Goal: Task Accomplishment & Management: Use online tool/utility

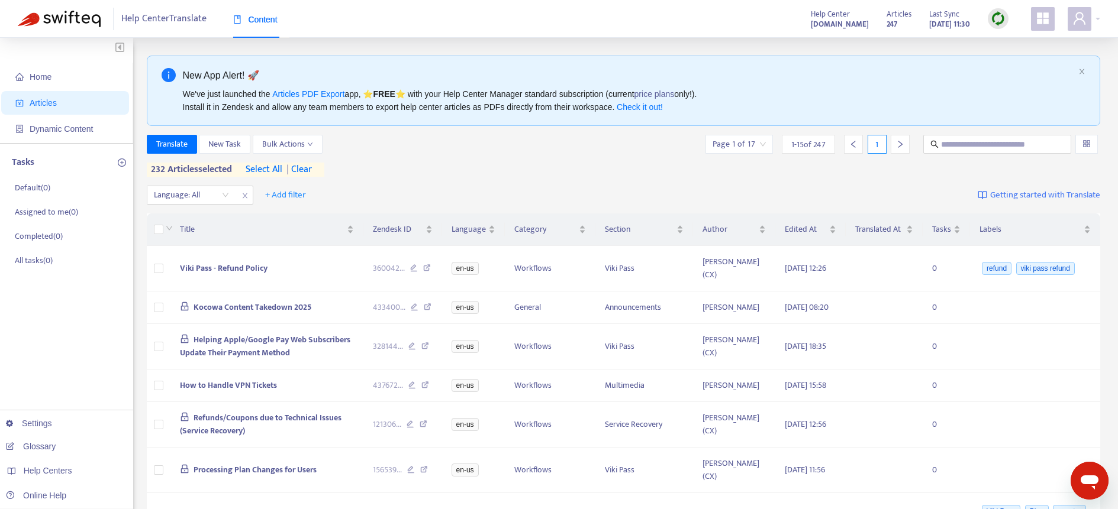
click at [275, 169] on span "select all" at bounding box center [264, 170] width 37 height 14
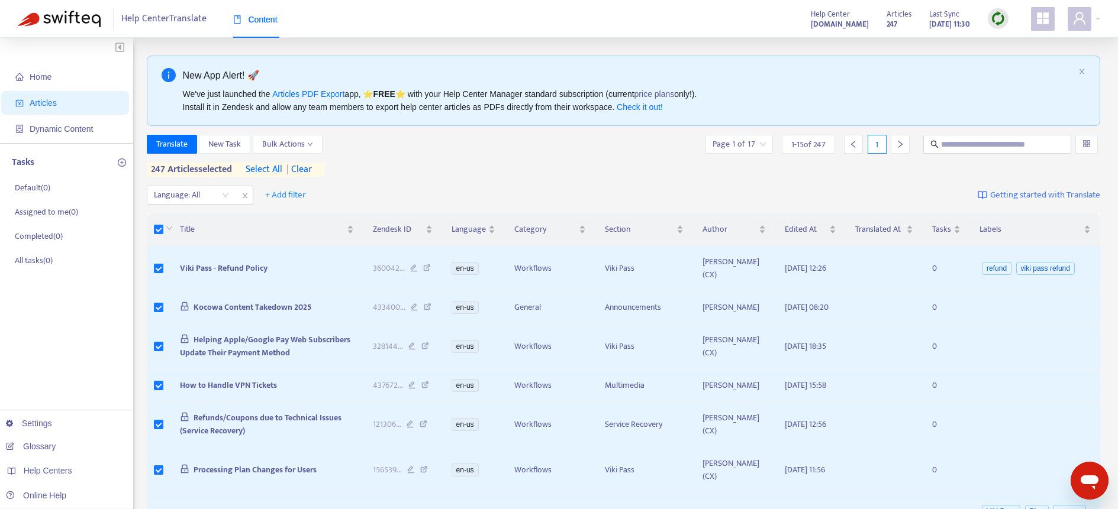
click at [306, 169] on span "| clear" at bounding box center [297, 170] width 30 height 14
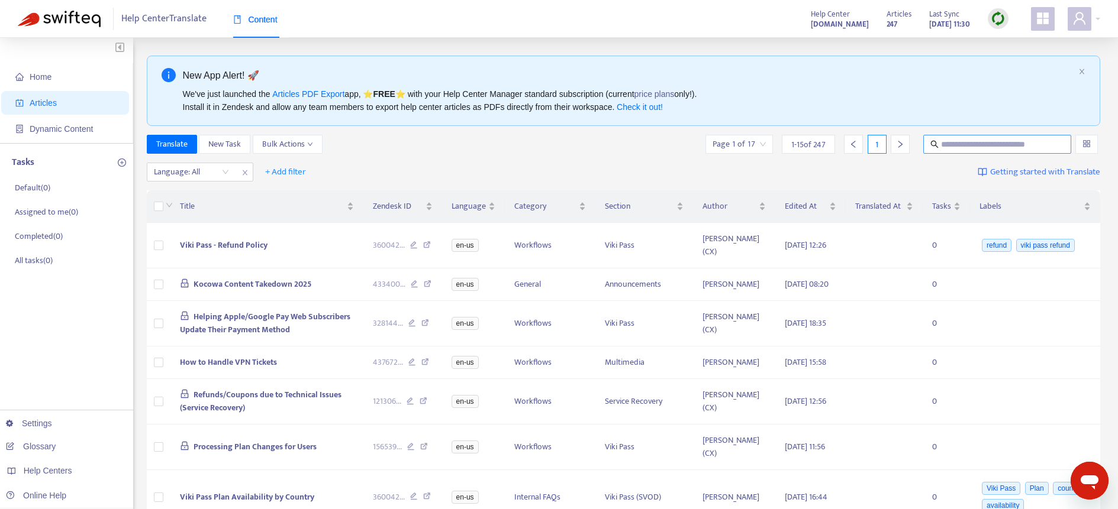
click at [951, 144] on input "text" at bounding box center [998, 144] width 114 height 13
click at [1089, 10] on span at bounding box center [1079, 19] width 24 height 24
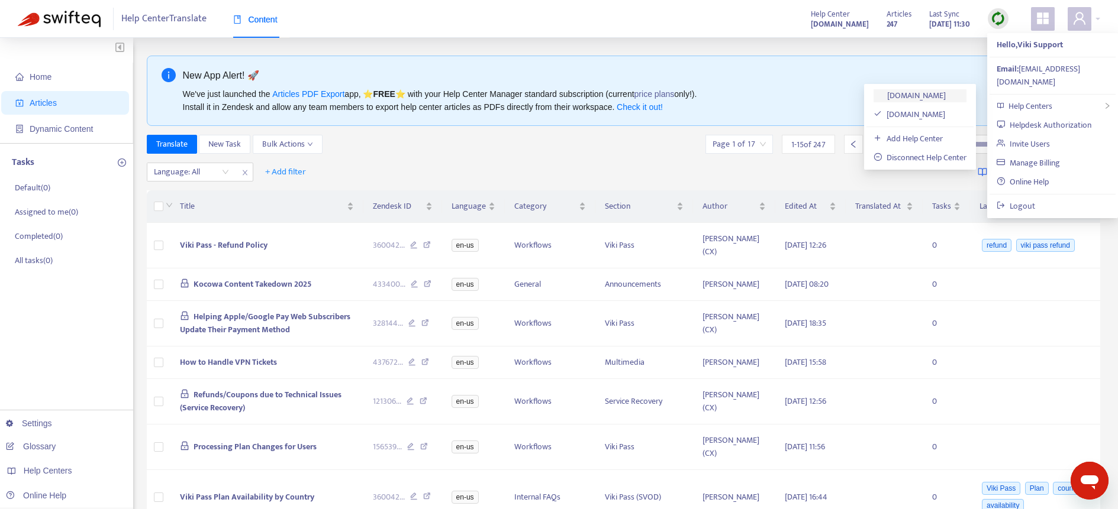
click at [924, 96] on link "[DOMAIN_NAME]" at bounding box center [909, 96] width 72 height 14
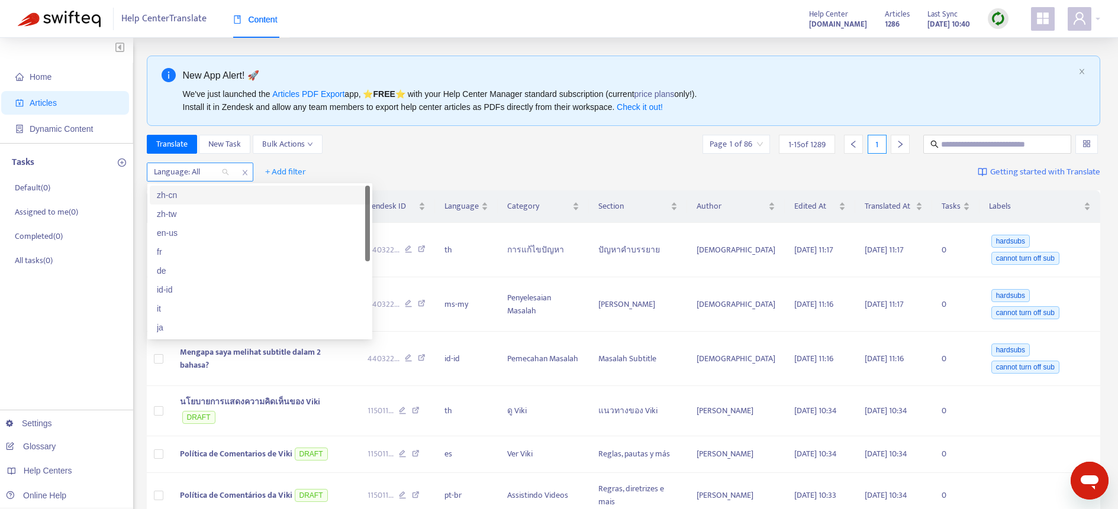
click at [213, 172] on div at bounding box center [186, 172] width 72 height 14
click at [201, 234] on div "en-us" at bounding box center [260, 233] width 206 height 13
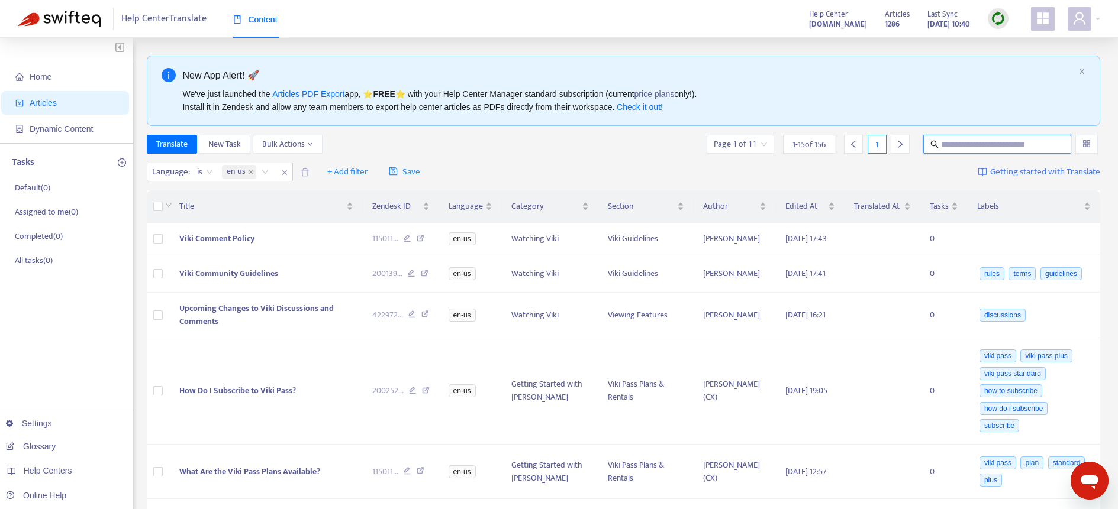
click at [970, 145] on input "text" at bounding box center [998, 144] width 114 height 13
paste input "**********"
type input "**********"
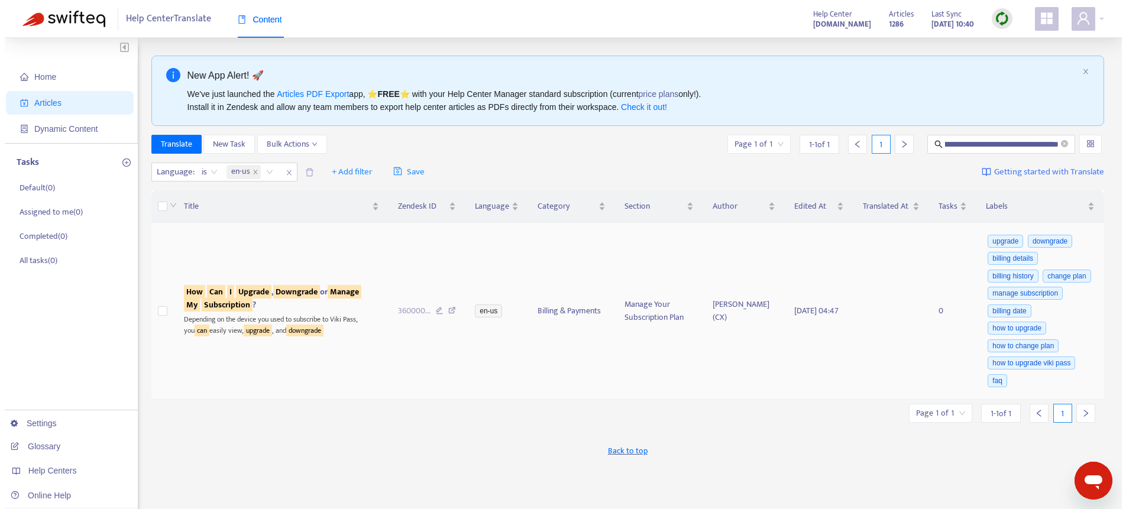
scroll to position [0, 0]
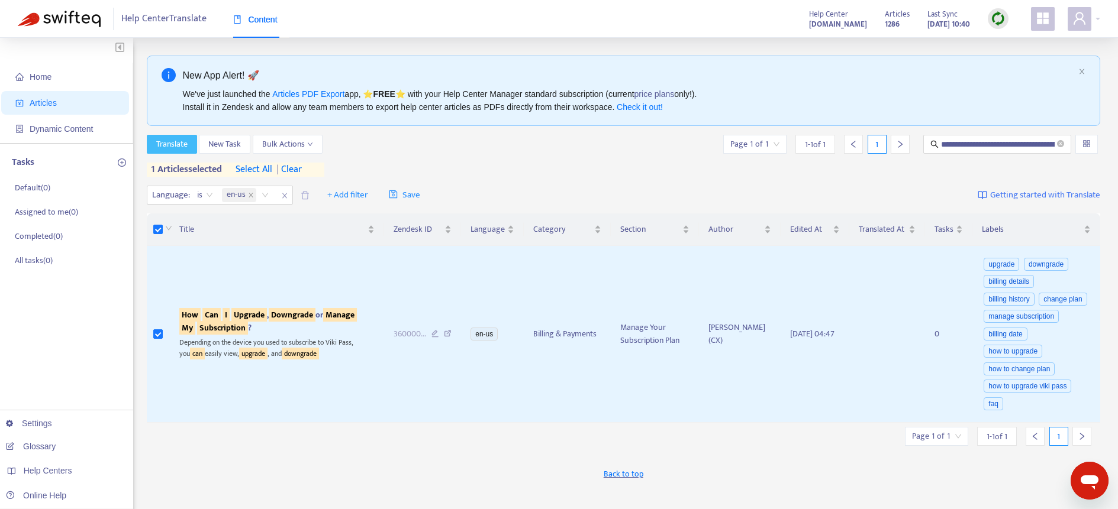
click at [176, 145] on span "Translate" at bounding box center [171, 144] width 31 height 13
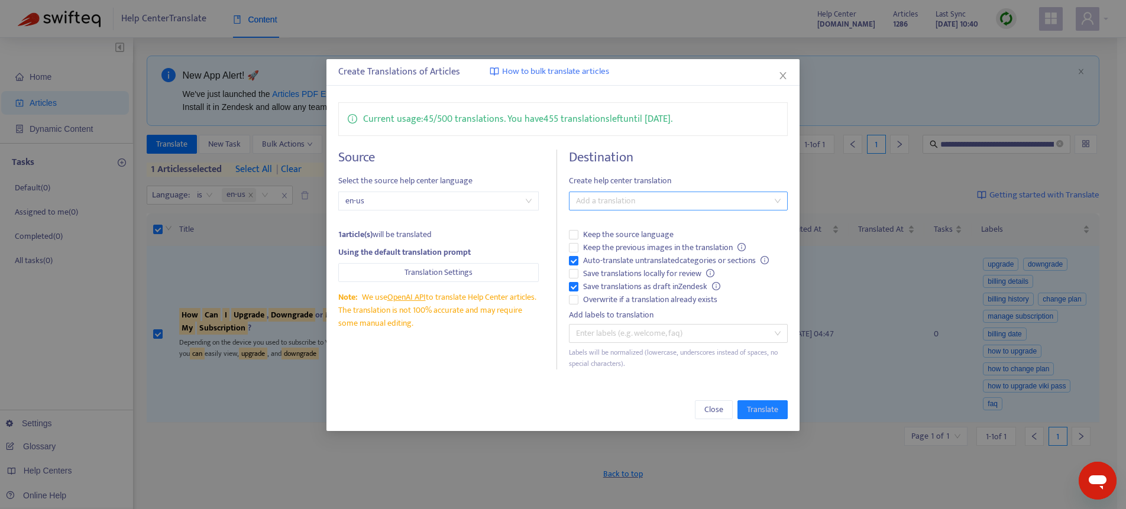
click at [627, 199] on div at bounding box center [672, 201] width 201 height 14
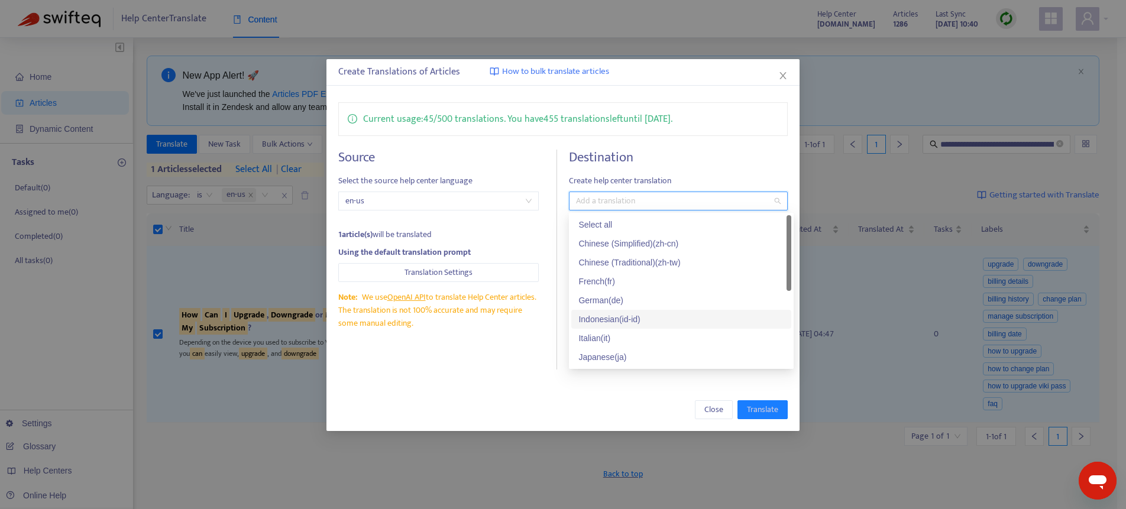
click at [652, 321] on div "Indonesian ( id-id )" at bounding box center [682, 319] width 206 height 13
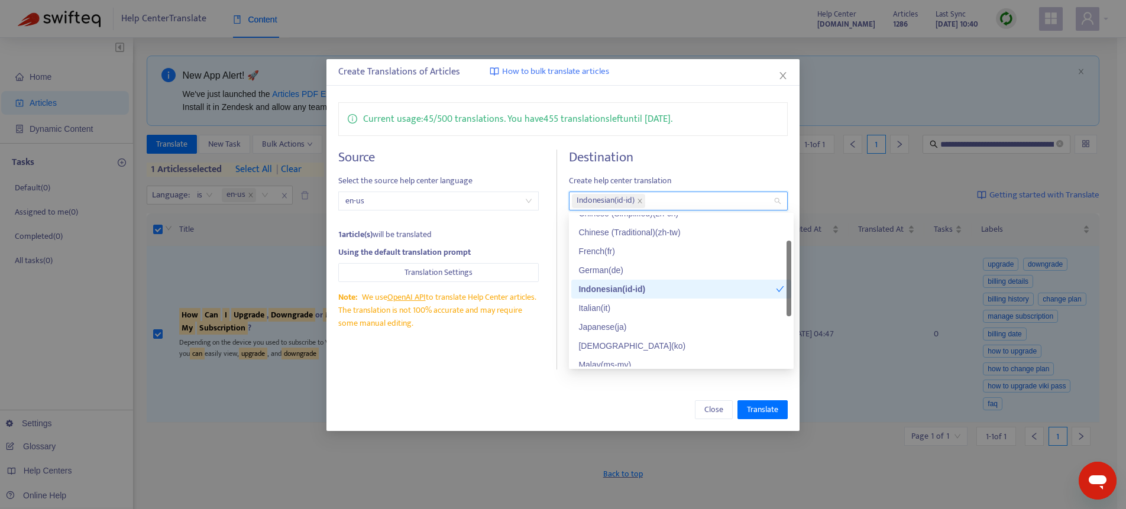
scroll to position [38, 0]
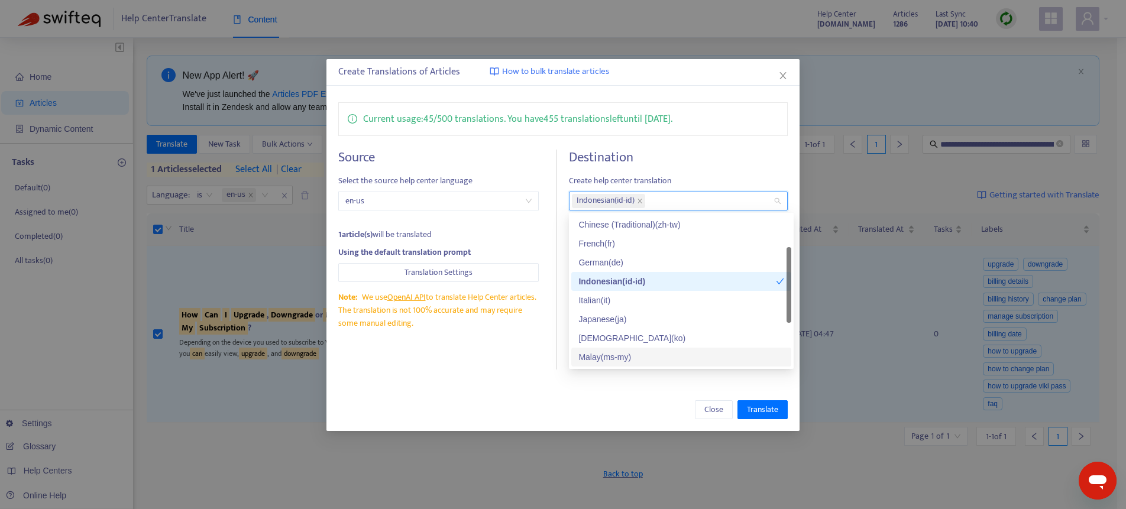
click at [648, 354] on div "Malay ( ms-my )" at bounding box center [682, 357] width 206 height 13
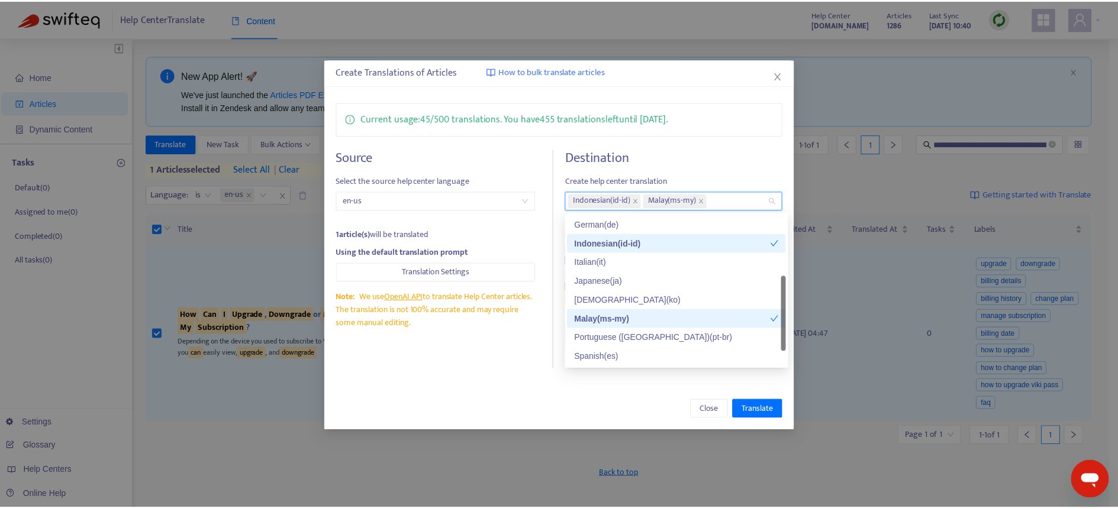
scroll to position [95, 0]
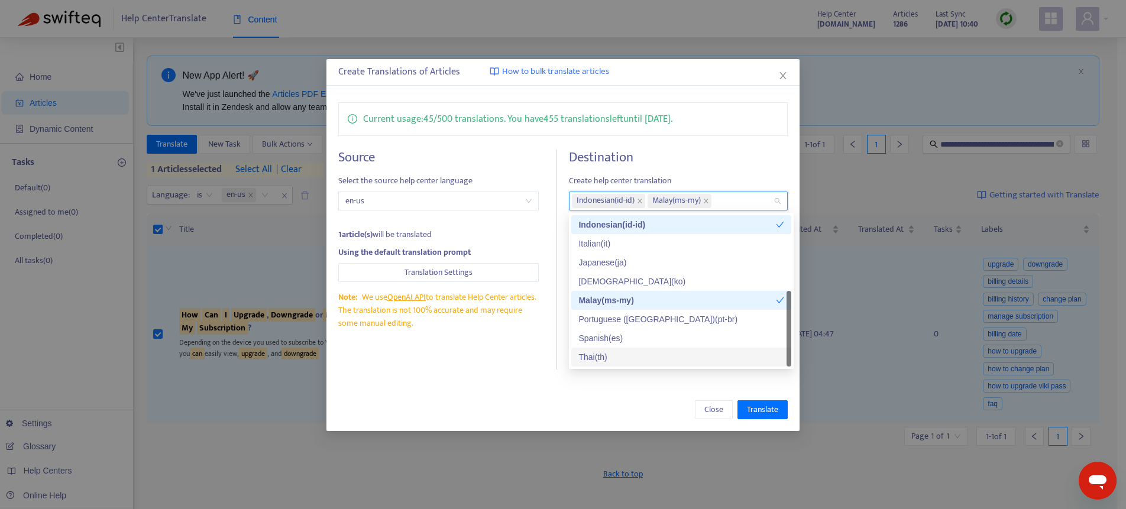
click at [661, 357] on div "Thai ( th )" at bounding box center [682, 357] width 206 height 13
click at [686, 401] on div "Close Translate" at bounding box center [563, 410] width 450 height 19
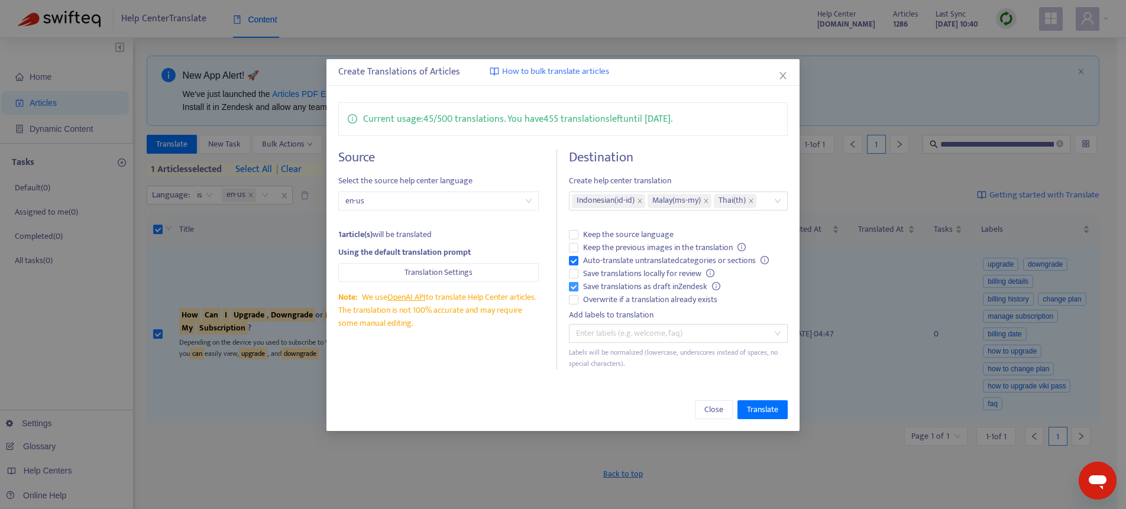
click at [644, 289] on span "Save translations as draft in Zendesk" at bounding box center [652, 286] width 147 height 13
click at [612, 254] on span "Auto-translate untranslated categories or sections" at bounding box center [676, 260] width 195 height 13
click at [689, 263] on span "Auto-translate untranslated categories or sections" at bounding box center [676, 260] width 195 height 13
click at [659, 300] on span "Overwrite if a translation already exists" at bounding box center [651, 299] width 144 height 13
click at [747, 406] on span "Translate" at bounding box center [762, 409] width 31 height 13
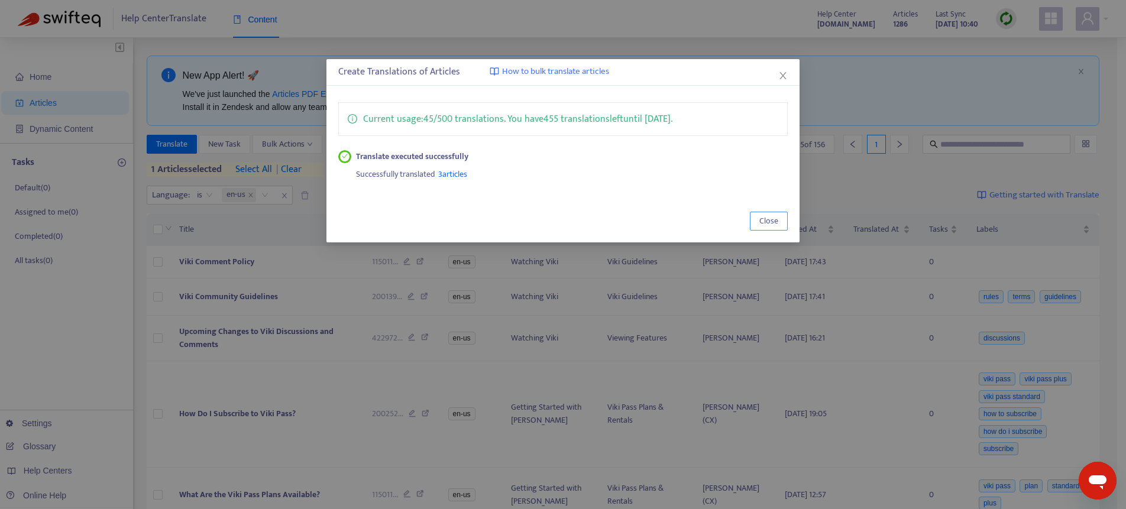
click at [770, 222] on span "Close" at bounding box center [769, 221] width 19 height 13
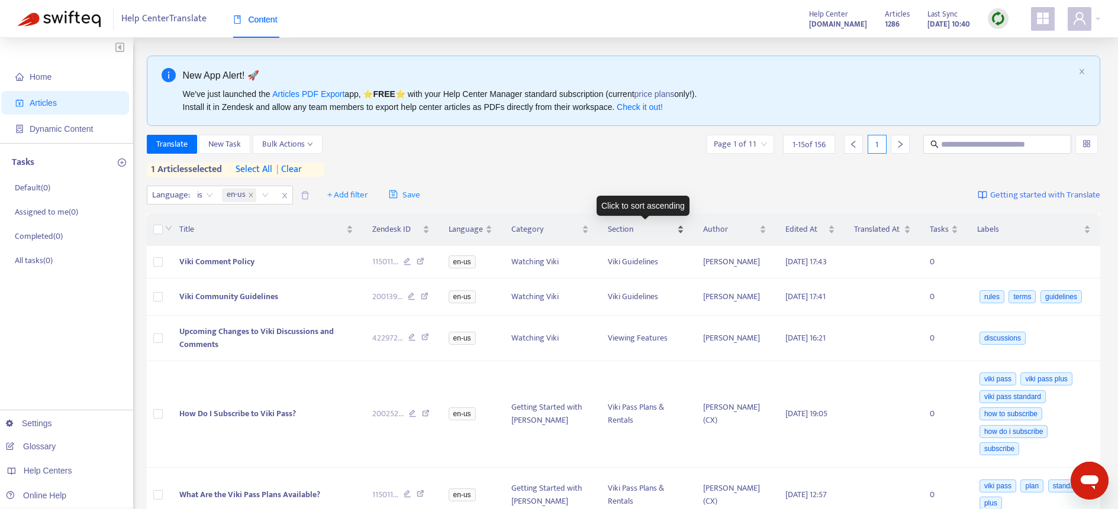
click at [681, 228] on div "Section" at bounding box center [646, 229] width 77 height 13
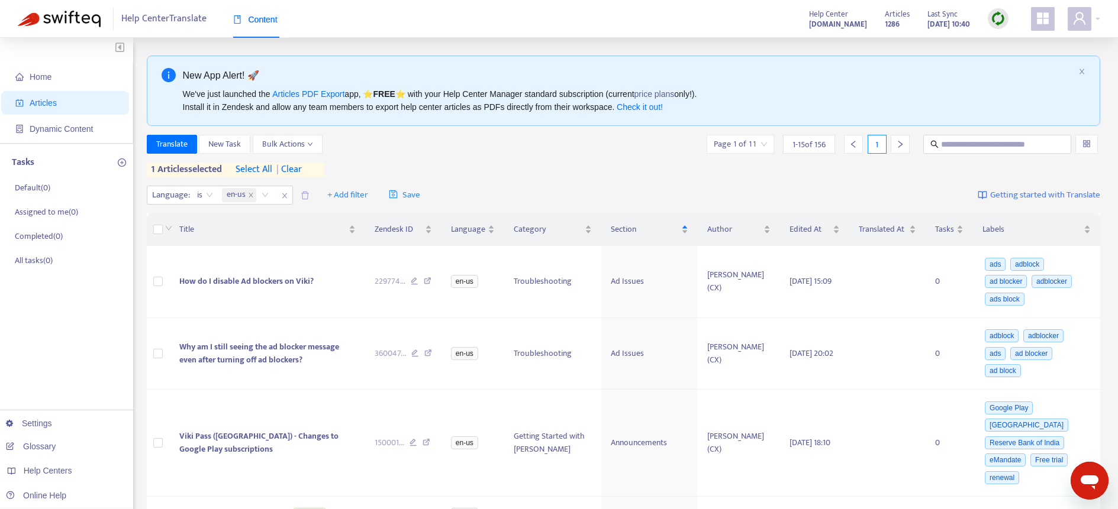
click at [792, 144] on span "1 - 15 of 156" at bounding box center [808, 144] width 33 height 12
click at [813, 145] on span "1 - 15 of 156" at bounding box center [808, 144] width 33 height 12
click at [753, 150] on input "search" at bounding box center [739, 144] width 53 height 18
click at [902, 203] on span "15" at bounding box center [871, 205] width 75 height 18
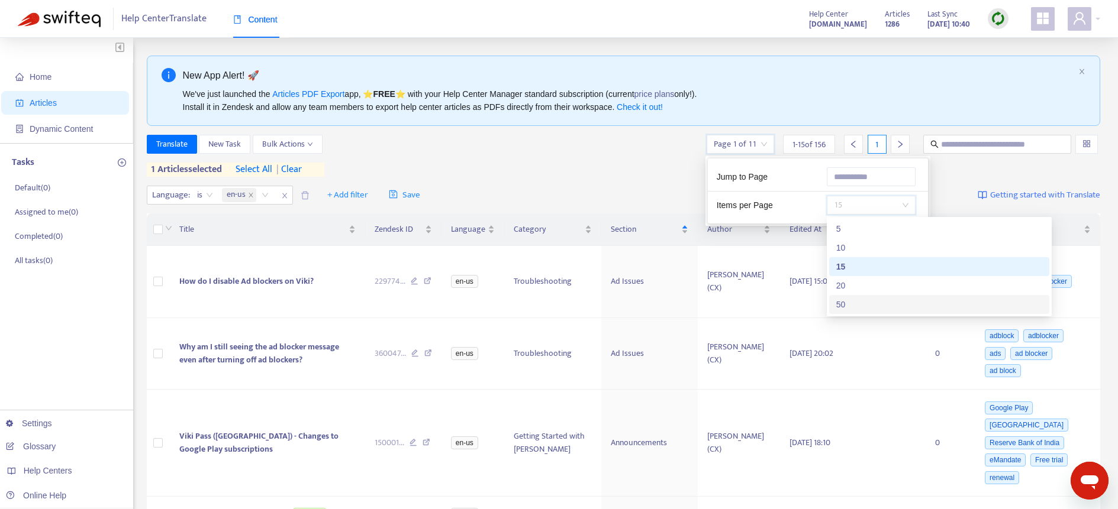
click at [862, 302] on div "50" at bounding box center [939, 304] width 206 height 13
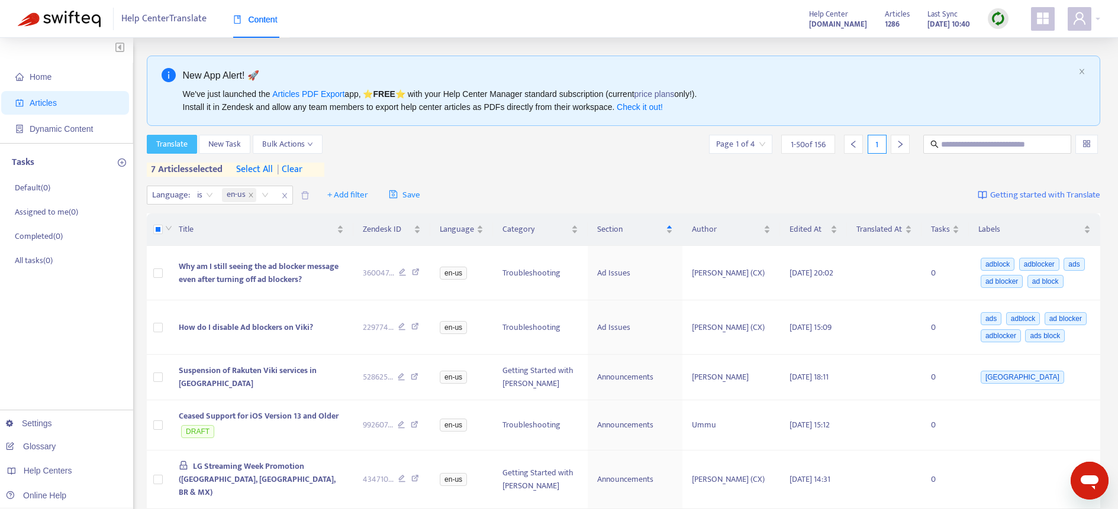
click at [167, 145] on span "Translate" at bounding box center [171, 144] width 31 height 13
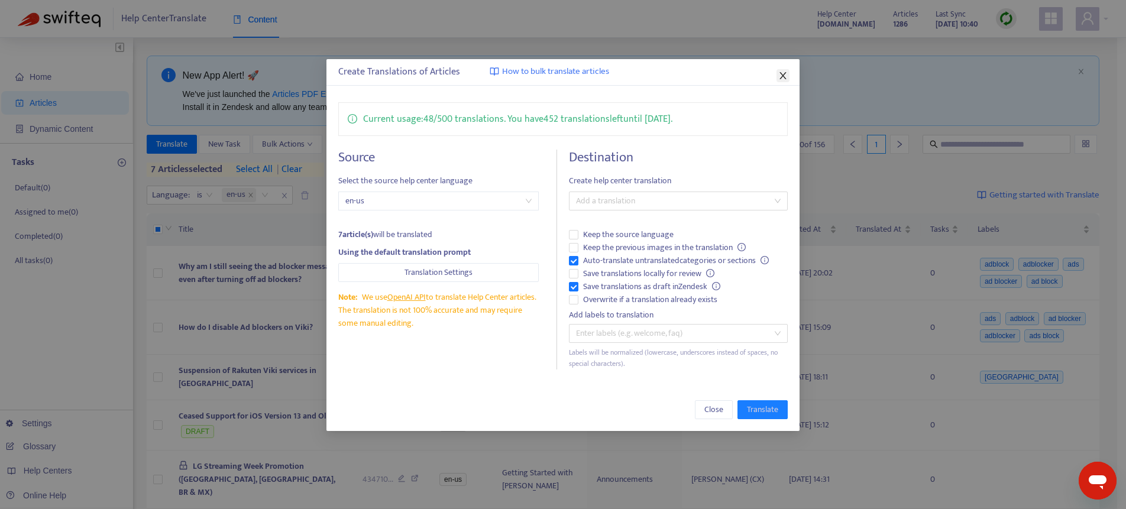
click at [782, 73] on icon "close" at bounding box center [783, 75] width 7 height 7
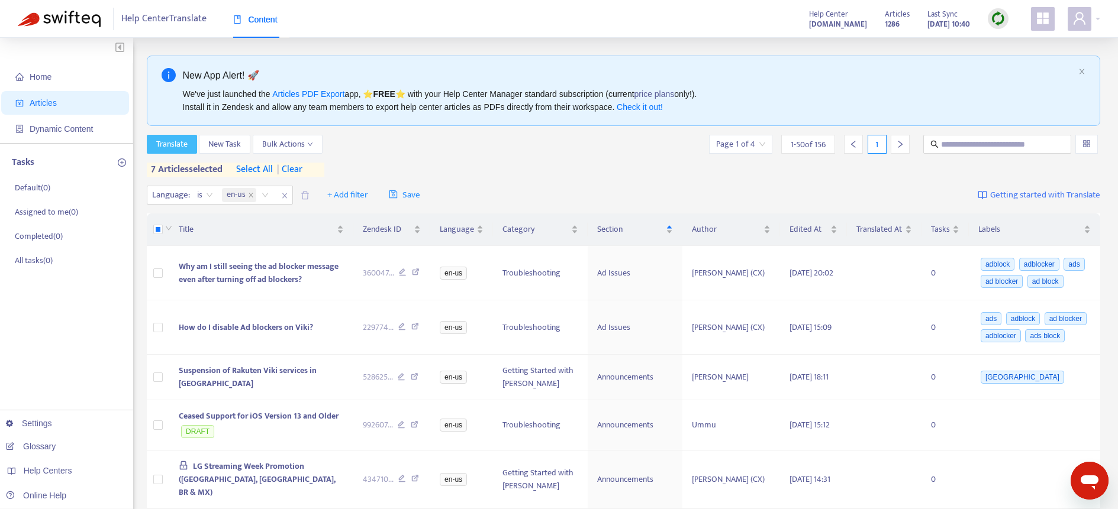
click at [183, 146] on span "Translate" at bounding box center [171, 144] width 31 height 13
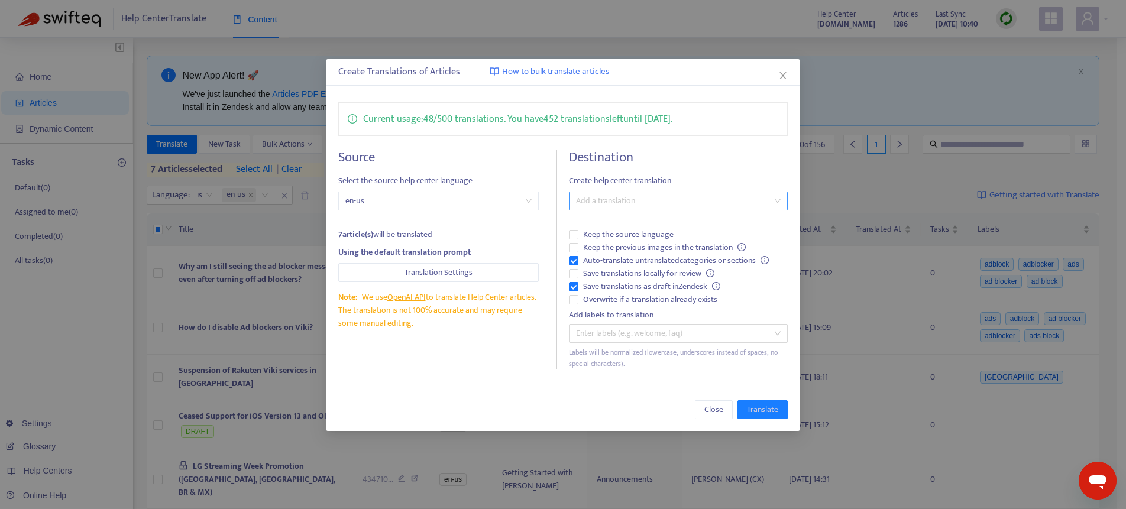
click at [619, 199] on div at bounding box center [672, 201] width 201 height 14
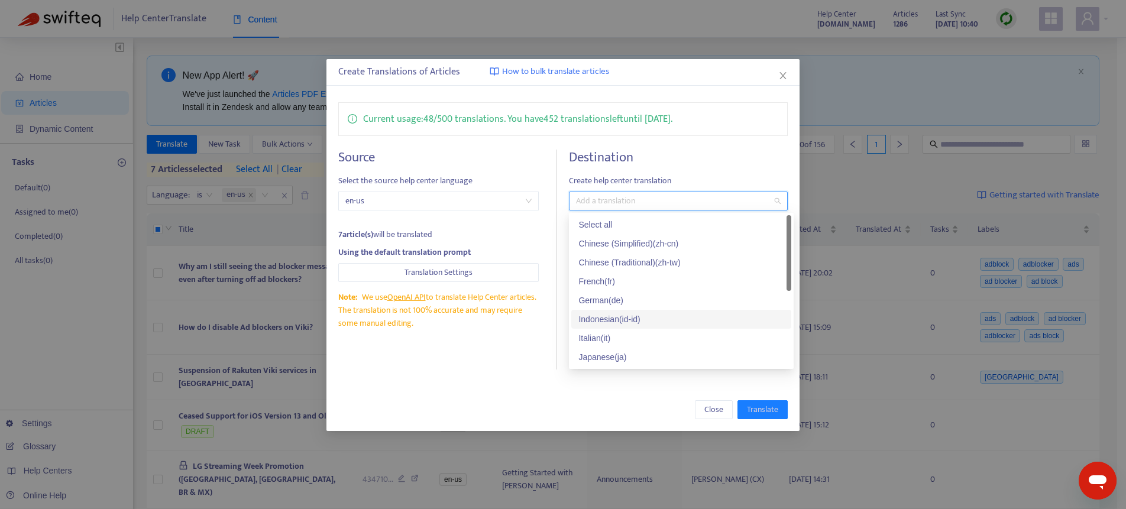
click at [636, 322] on div "Indonesian ( id-id )" at bounding box center [682, 319] width 206 height 13
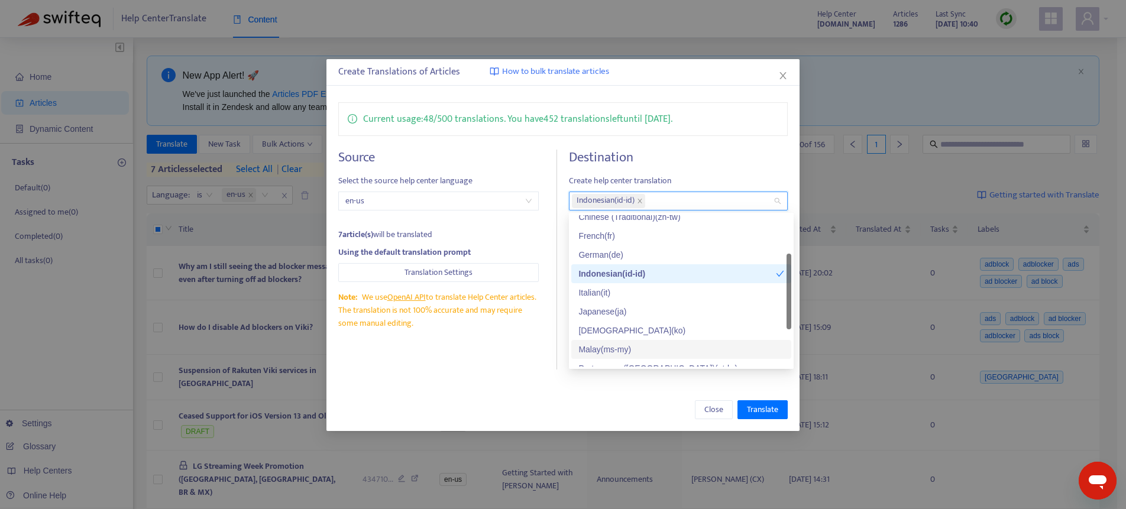
click at [650, 351] on div "Malay ( ms-my )" at bounding box center [682, 349] width 206 height 13
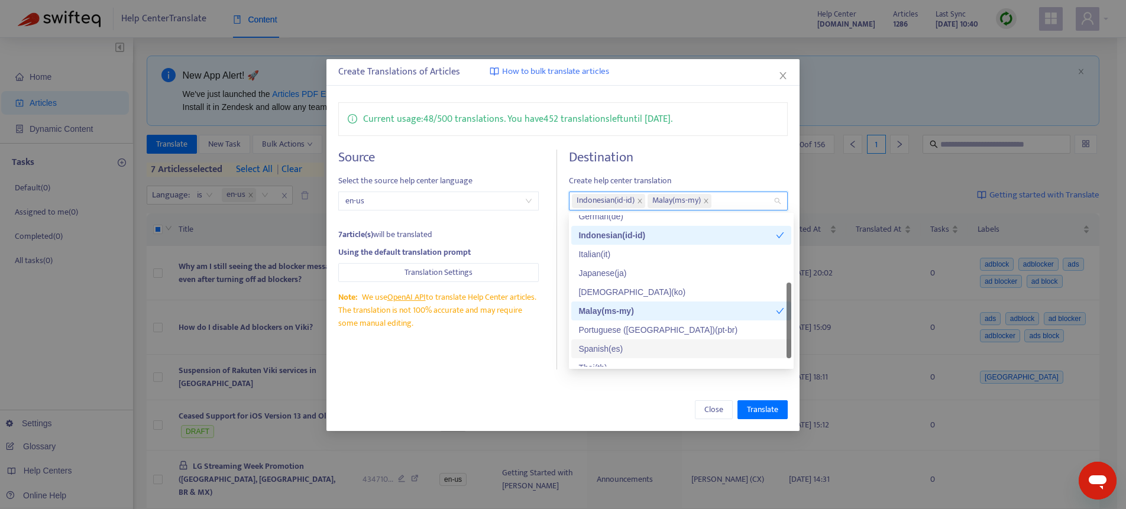
scroll to position [95, 0]
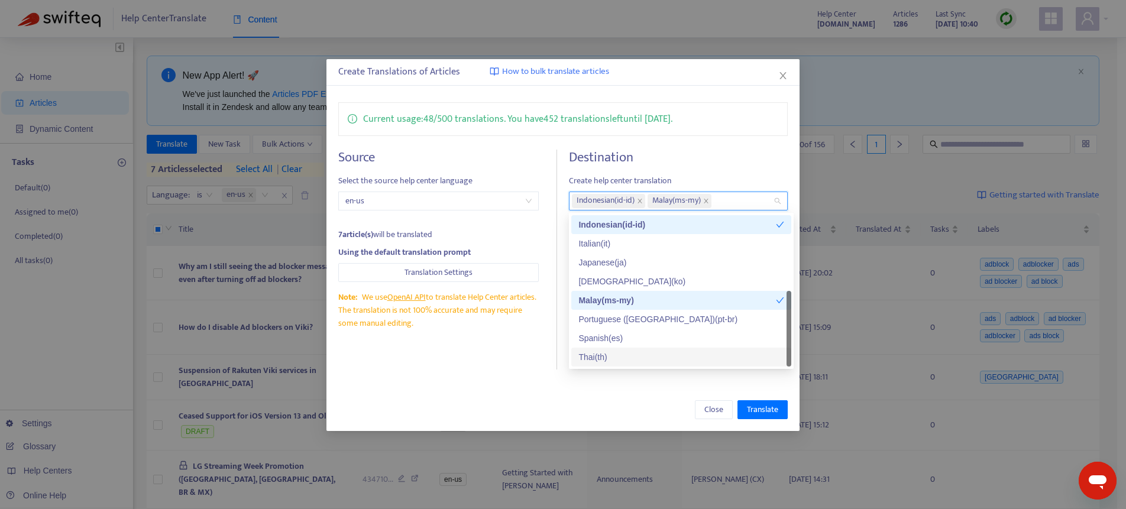
click at [648, 351] on div "Thai ( th )" at bounding box center [682, 357] width 206 height 13
click at [601, 405] on div "Close Translate" at bounding box center [563, 410] width 450 height 19
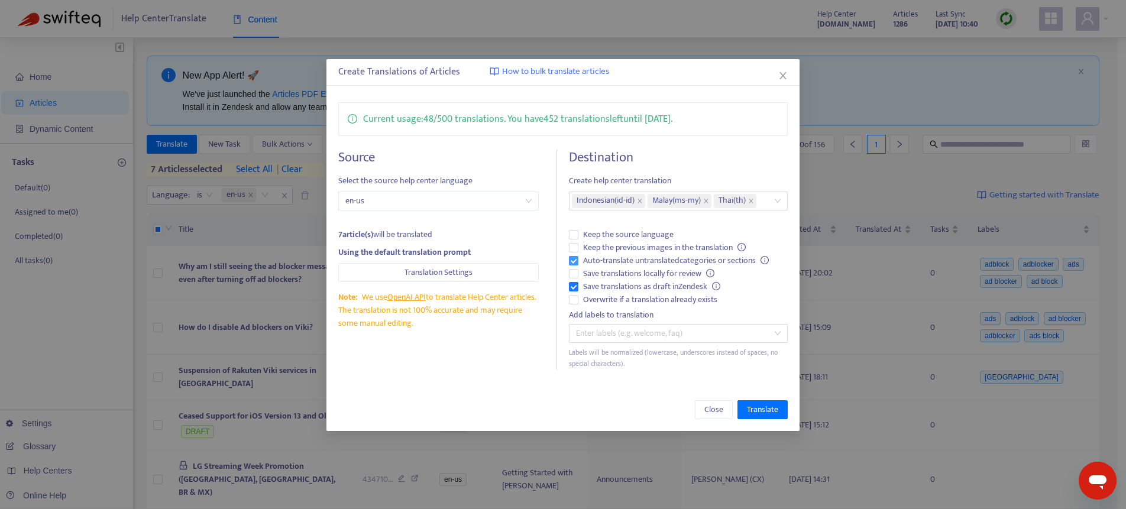
click at [602, 260] on span "Auto-translate untranslated categories or sections" at bounding box center [676, 260] width 195 height 13
click at [601, 287] on span "Save translations as draft in Zendesk" at bounding box center [652, 286] width 147 height 13
click at [688, 301] on span "Overwrite if a translation already exists" at bounding box center [651, 299] width 144 height 13
click at [781, 405] on button "Translate" at bounding box center [763, 410] width 50 height 19
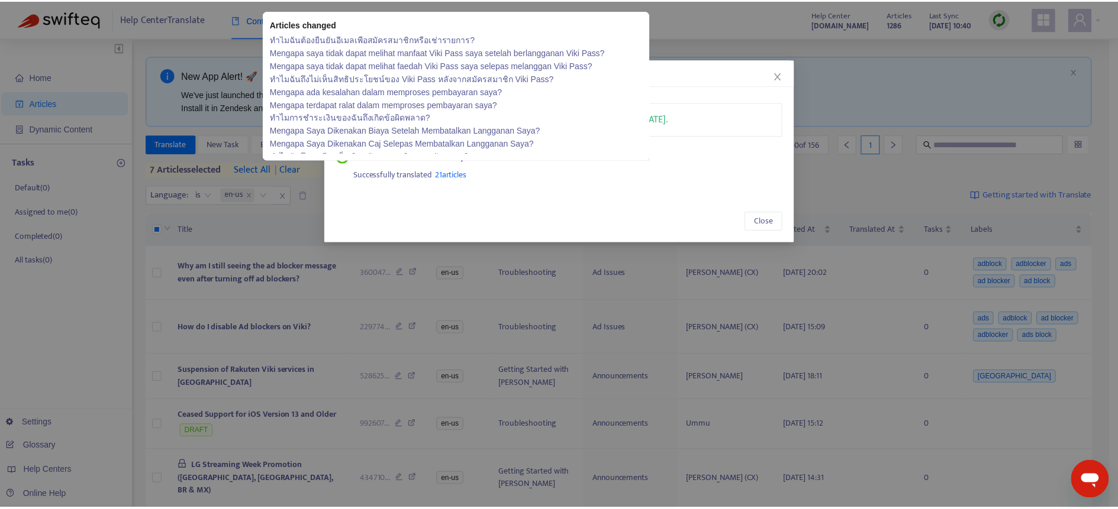
scroll to position [0, 0]
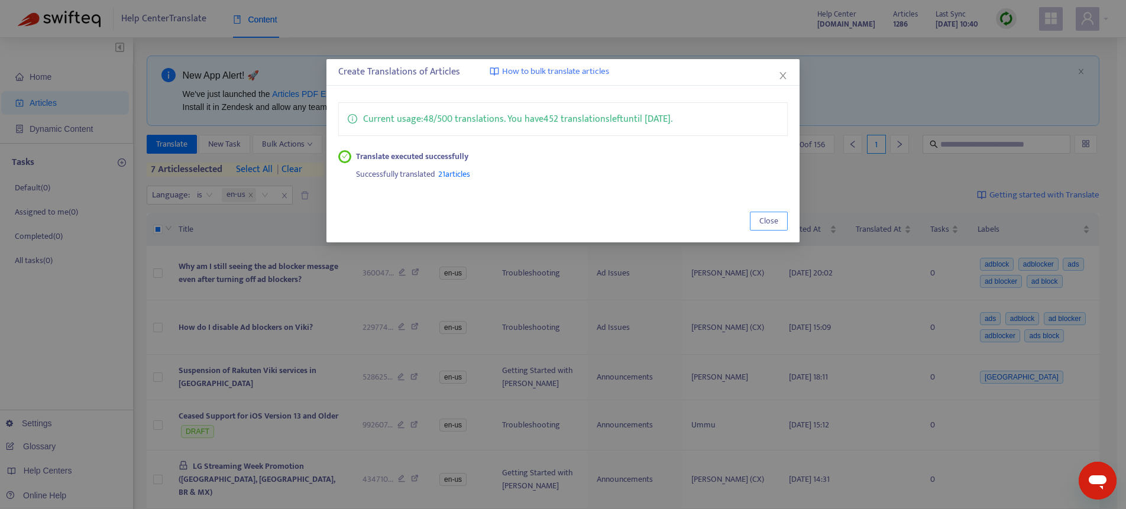
click at [754, 224] on button "Close" at bounding box center [769, 221] width 38 height 19
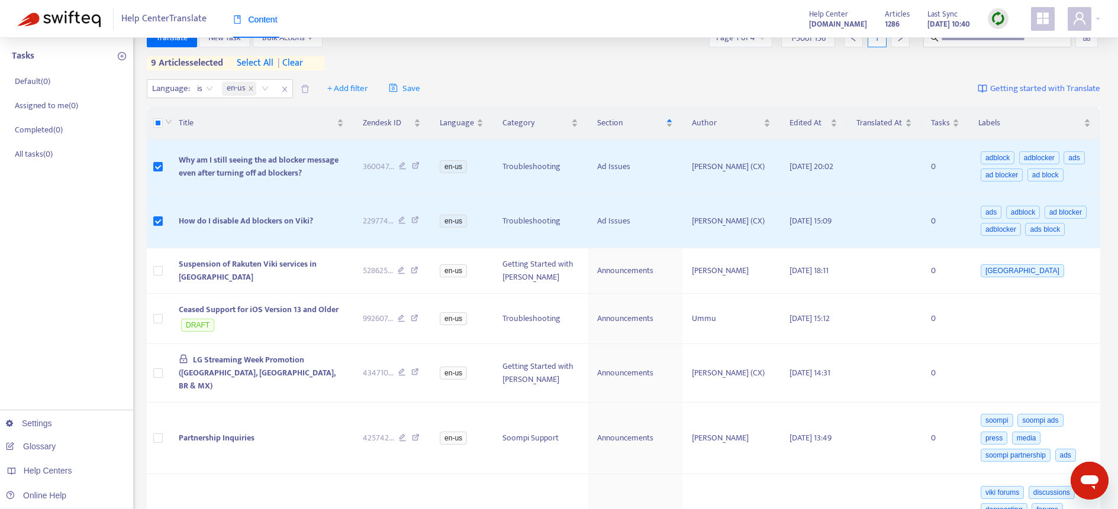
scroll to position [114, 0]
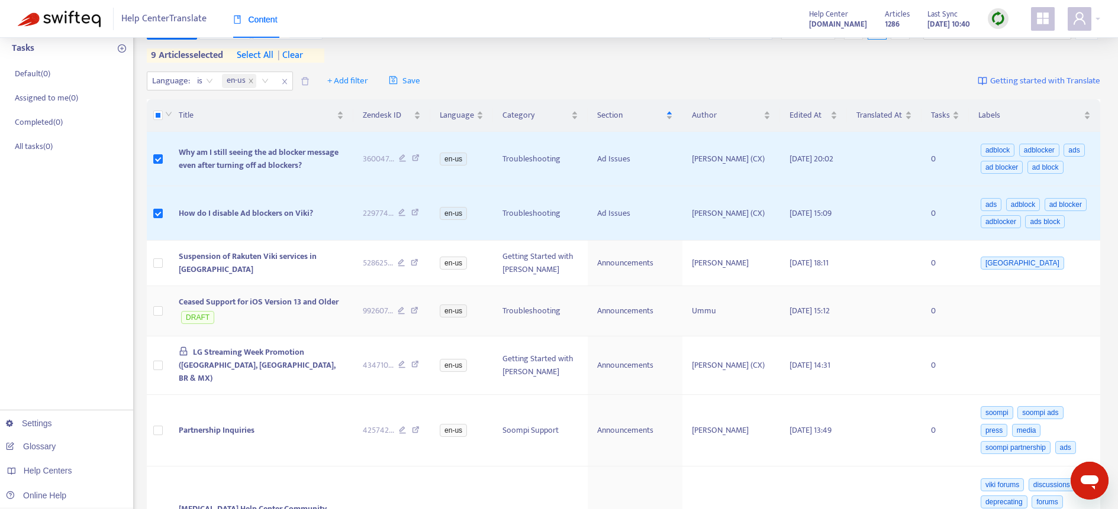
click at [418, 312] on icon at bounding box center [415, 312] width 8 height 11
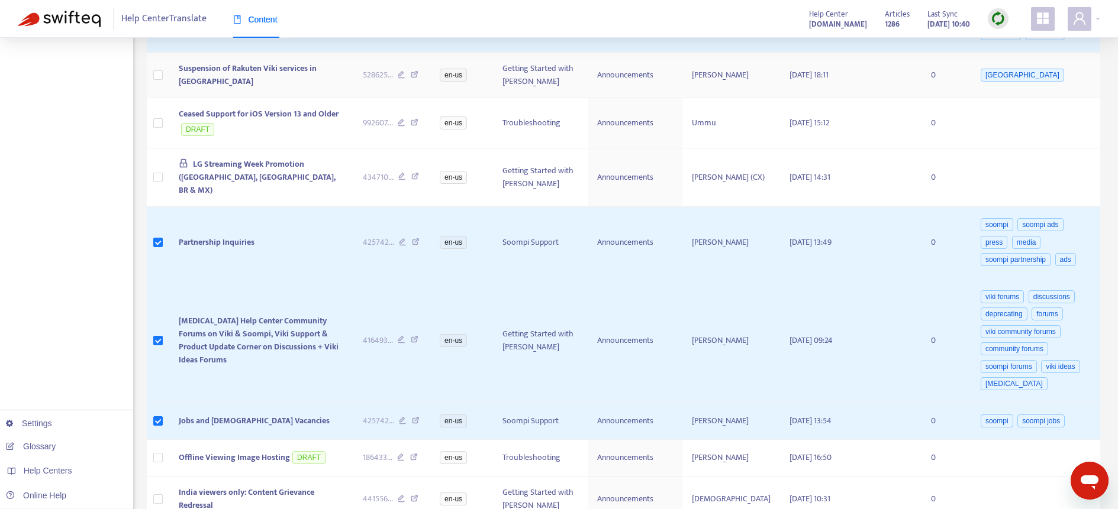
scroll to position [40, 0]
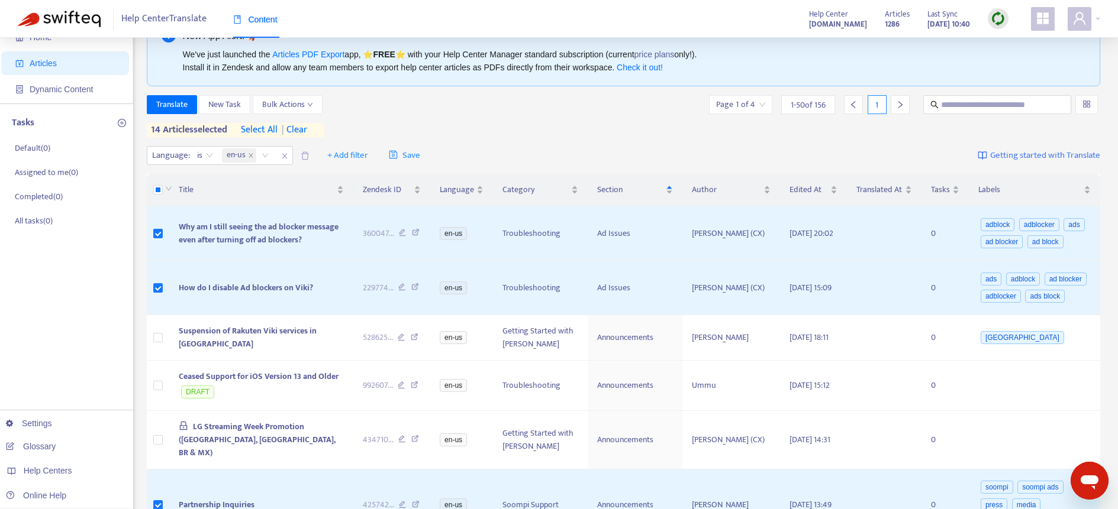
click at [992, 14] on img at bounding box center [997, 18] width 15 height 15
click at [1015, 36] on link "Quick Sync" at bounding box center [1022, 43] width 50 height 14
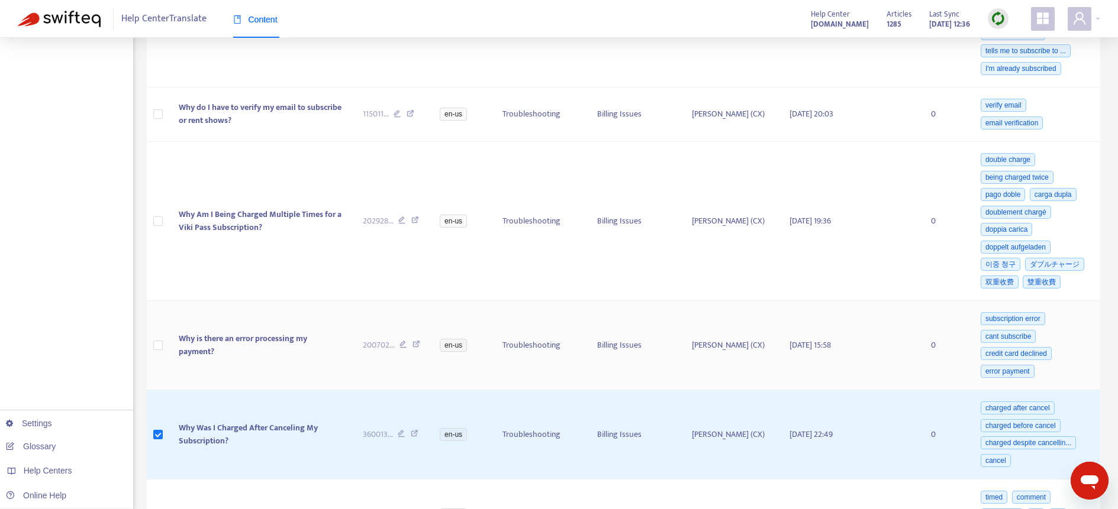
scroll to position [1578, 0]
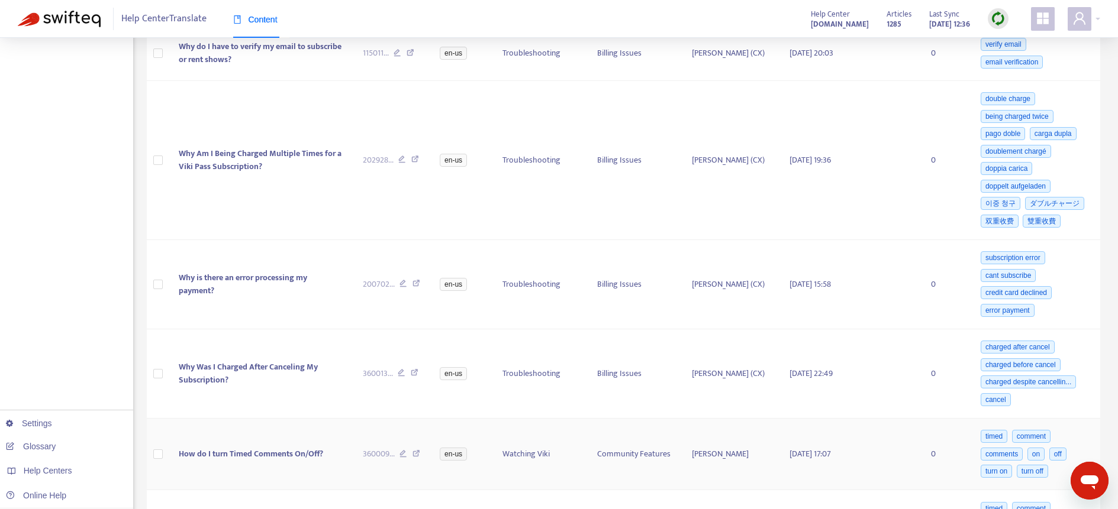
click at [163, 461] on td at bounding box center [158, 455] width 23 height 72
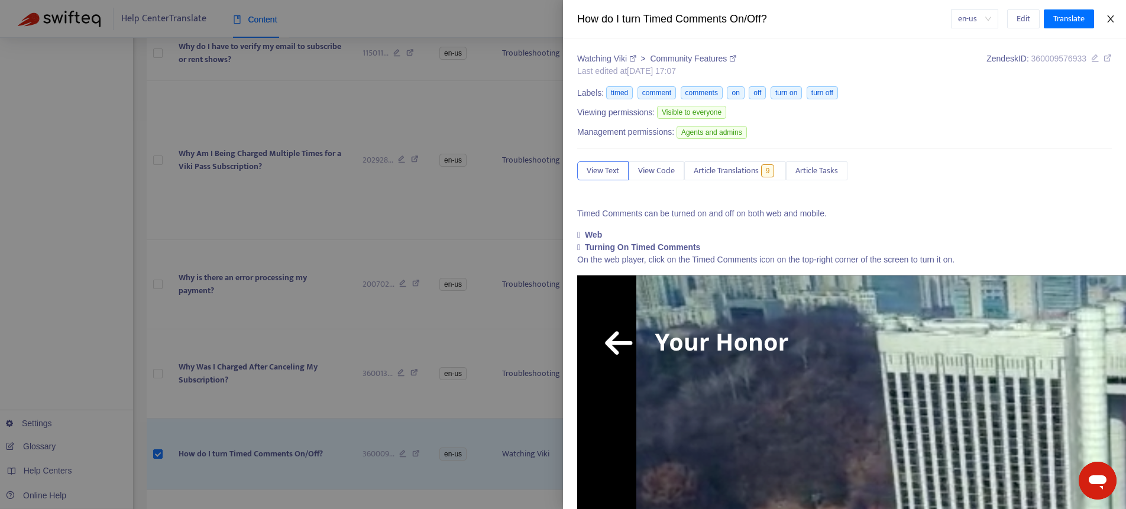
click at [1116, 14] on button "Close" at bounding box center [1111, 19] width 17 height 11
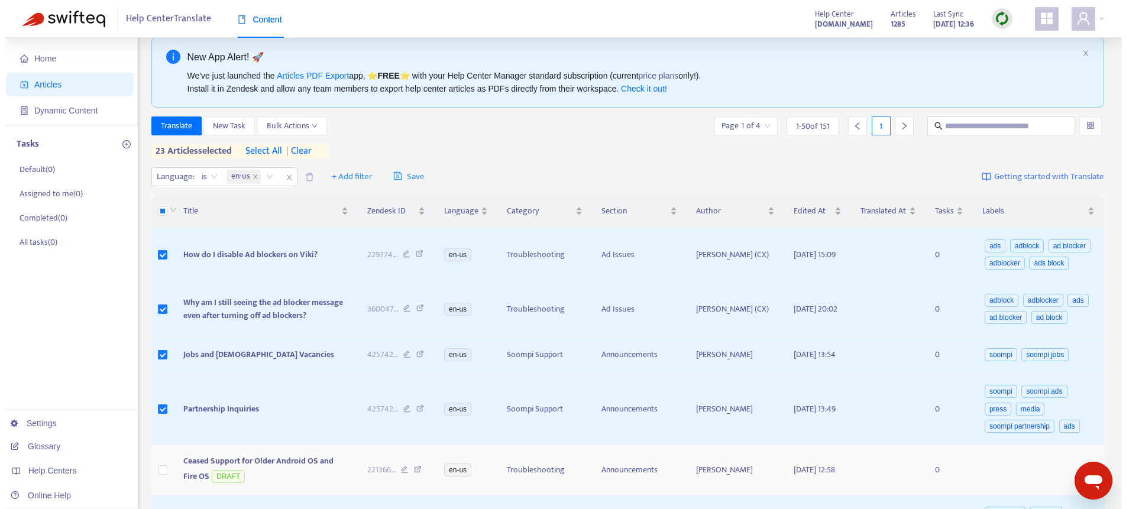
scroll to position [0, 0]
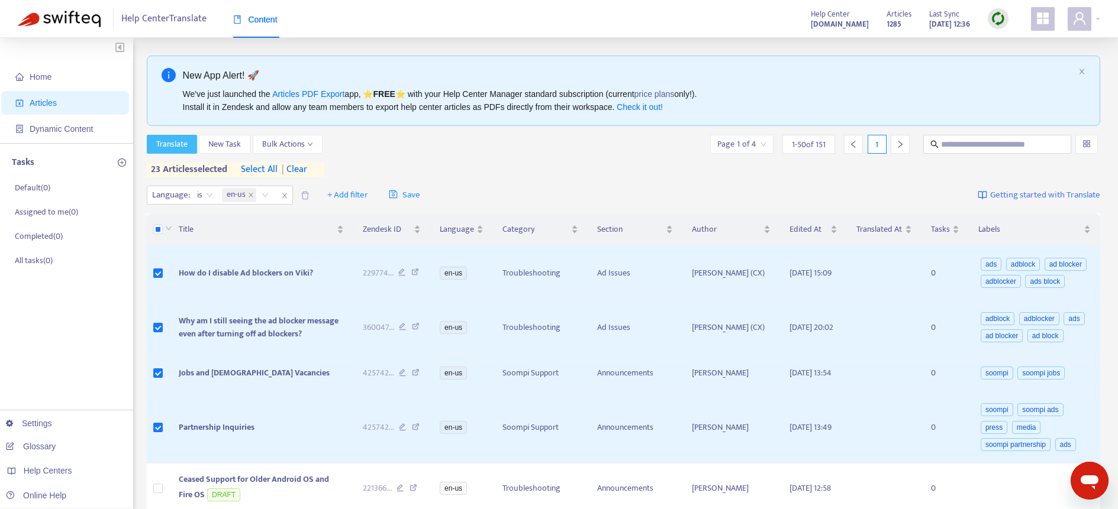
click at [165, 142] on span "Translate" at bounding box center [171, 144] width 31 height 13
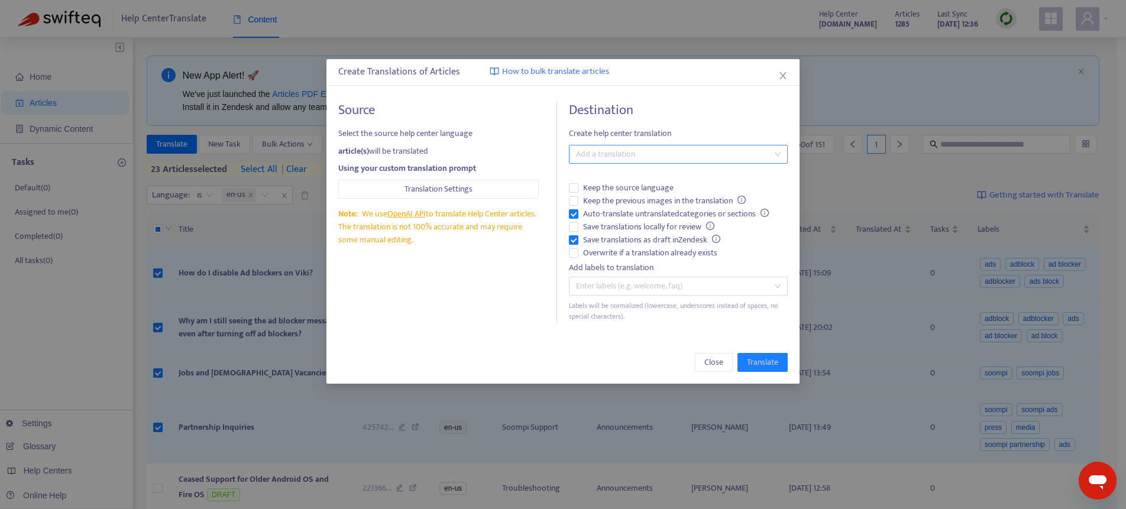
click at [641, 154] on div at bounding box center [672, 154] width 201 height 14
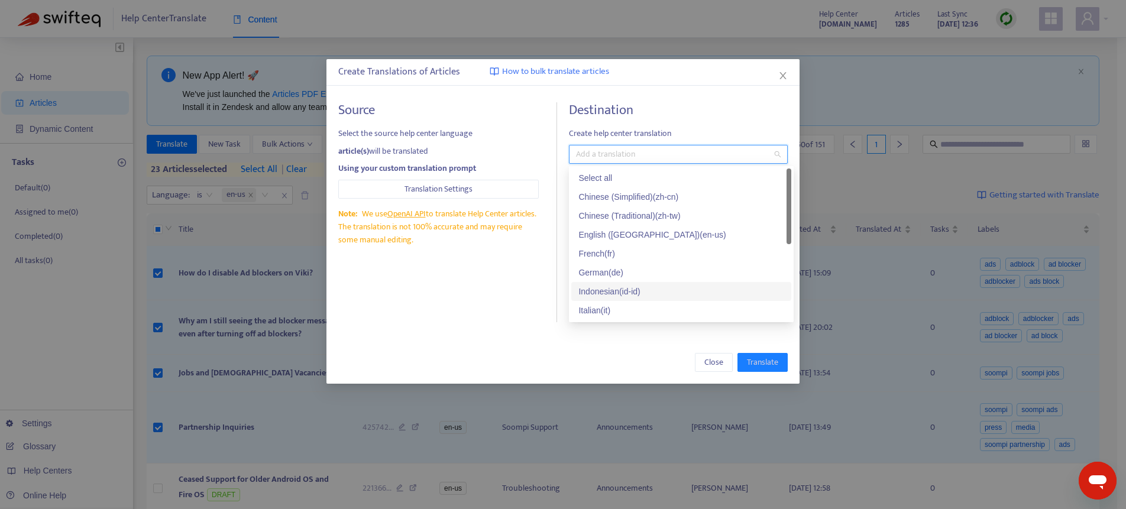
click at [630, 293] on div "Indonesian ( id-id )" at bounding box center [682, 291] width 206 height 13
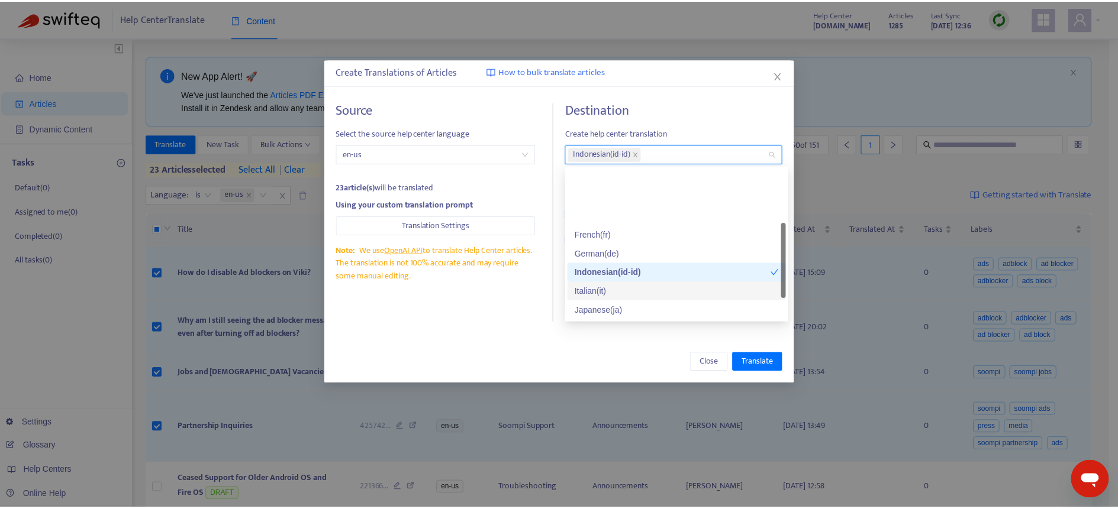
scroll to position [95, 0]
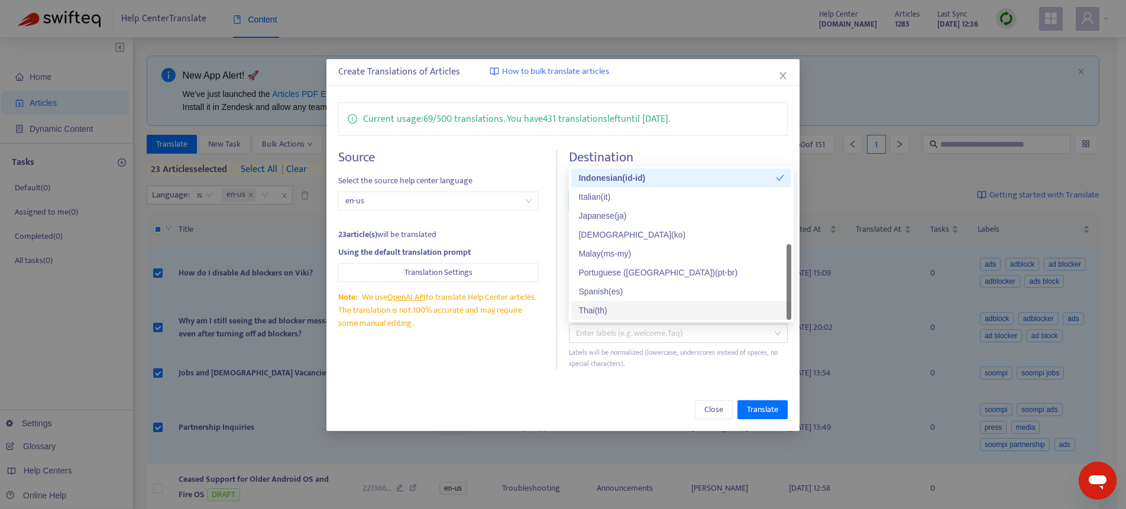
click at [611, 308] on div "Thai ( th )" at bounding box center [682, 310] width 206 height 13
click at [627, 254] on div "Malay ( ms-my )" at bounding box center [682, 253] width 206 height 13
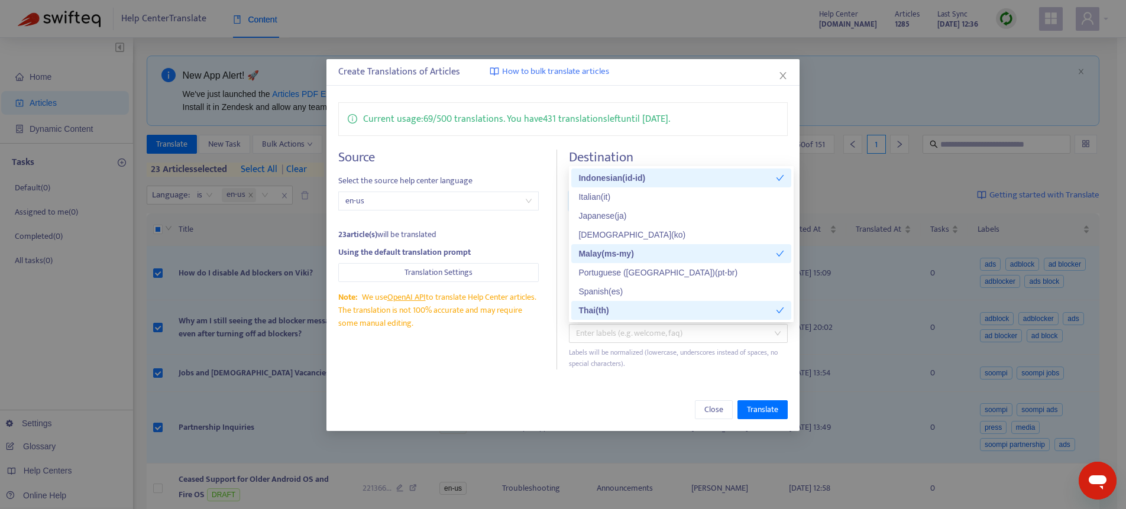
click at [639, 383] on div "Create Translations of Articles How to bulk translate articles Current usage: 6…" at bounding box center [563, 245] width 473 height 372
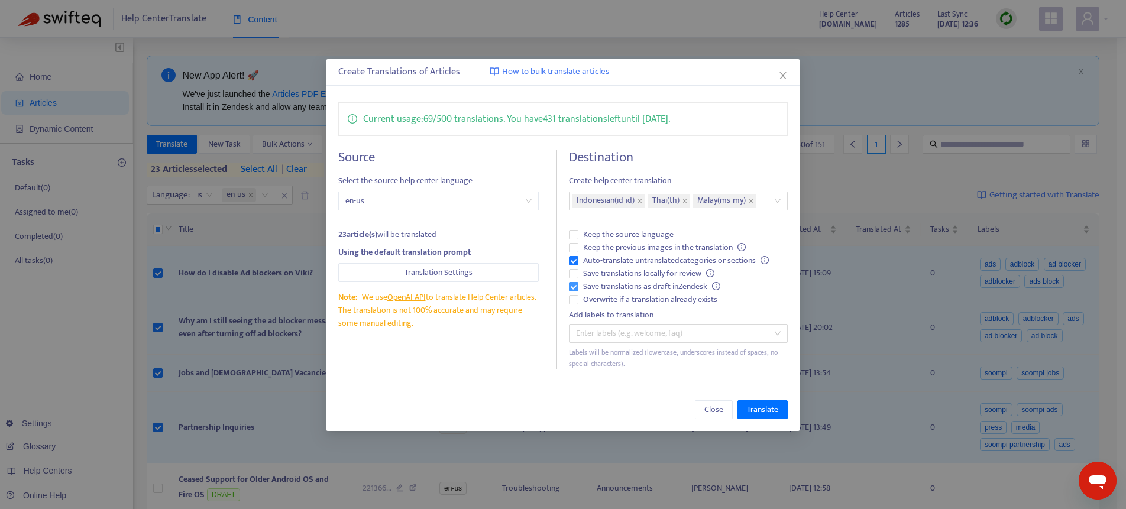
click at [617, 286] on span "Save translations as draft in Zendesk" at bounding box center [652, 286] width 147 height 13
click at [634, 301] on span "Overwrite if a translation already exists" at bounding box center [651, 299] width 144 height 13
click at [751, 409] on span "Translate" at bounding box center [762, 409] width 31 height 13
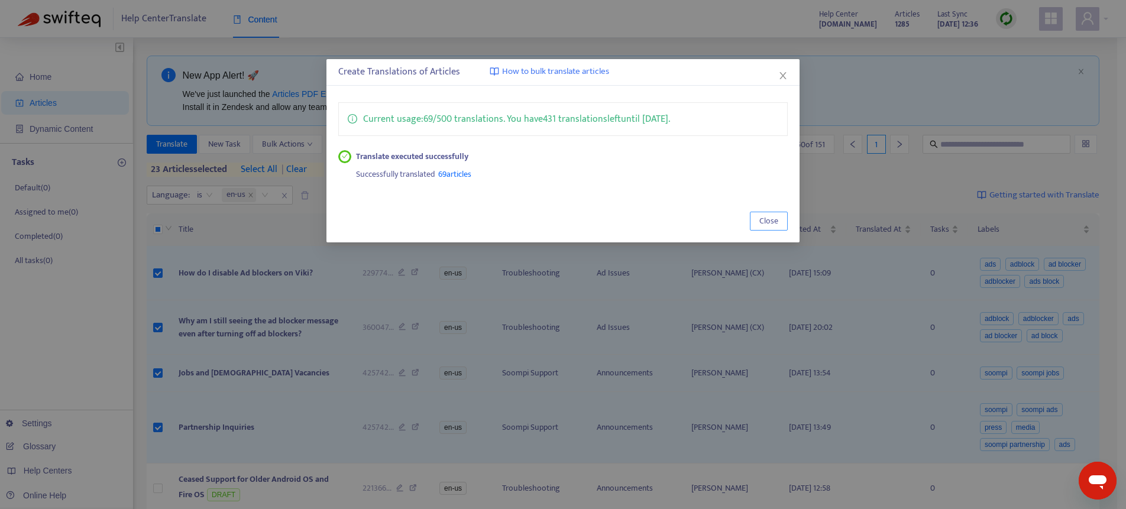
click at [773, 222] on span "Close" at bounding box center [769, 221] width 19 height 13
